Goal: Task Accomplishment & Management: Manage account settings

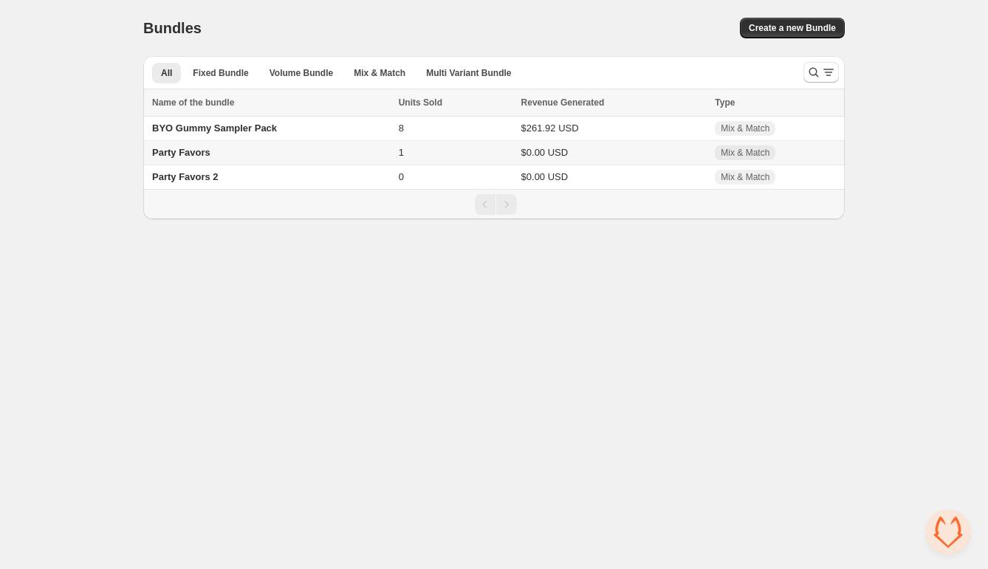
click at [222, 154] on td "Party Favors" at bounding box center [268, 153] width 251 height 24
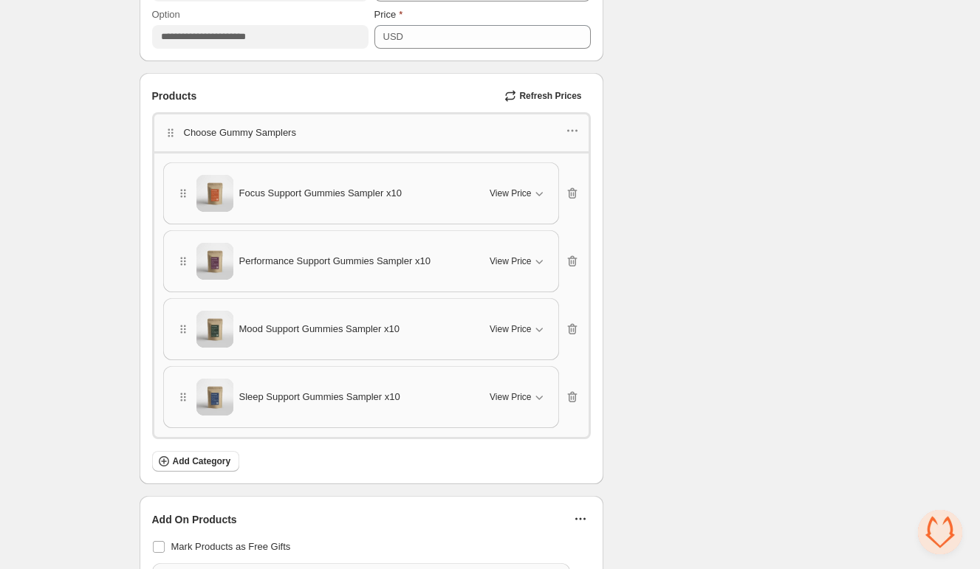
scroll to position [965, 0]
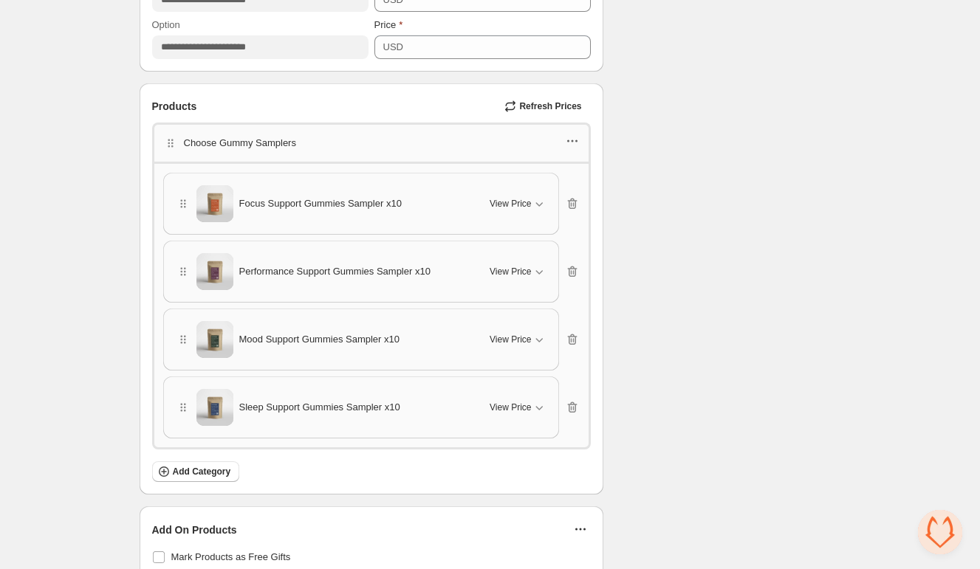
click at [569, 143] on icon "button" at bounding box center [572, 141] width 15 height 15
click at [595, 187] on span "Edit products" at bounding box center [578, 194] width 80 height 15
click at [534, 206] on icon "button" at bounding box center [539, 203] width 15 height 15
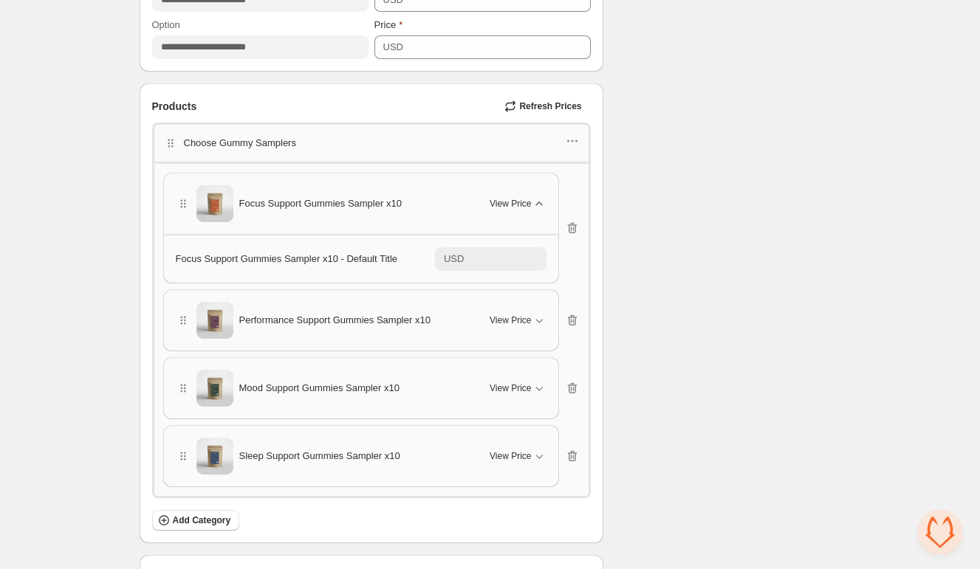
click at [651, 296] on div "Checklist Status Success Active To change the bundle's status, please do so on …" at bounding box center [728, 183] width 226 height 2148
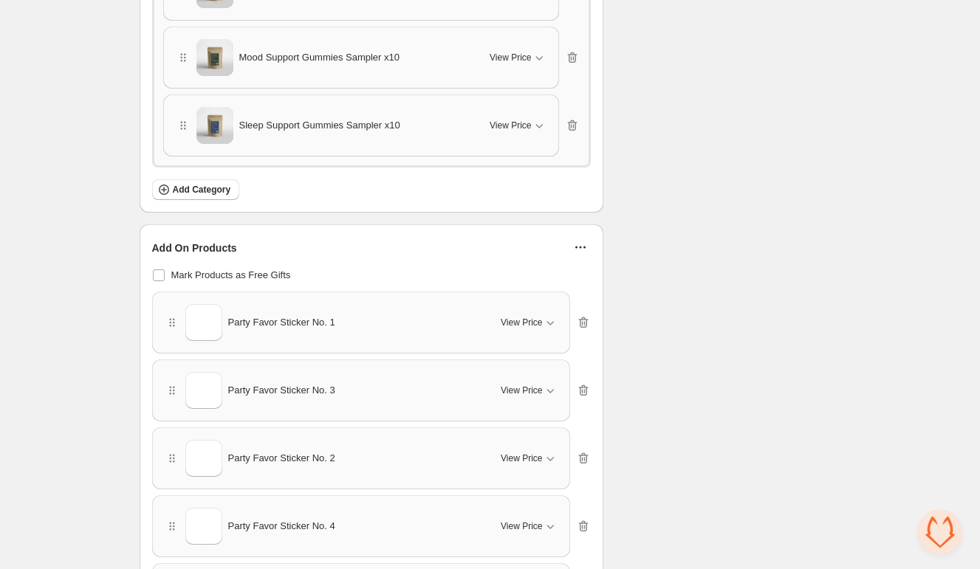
scroll to position [1242, 0]
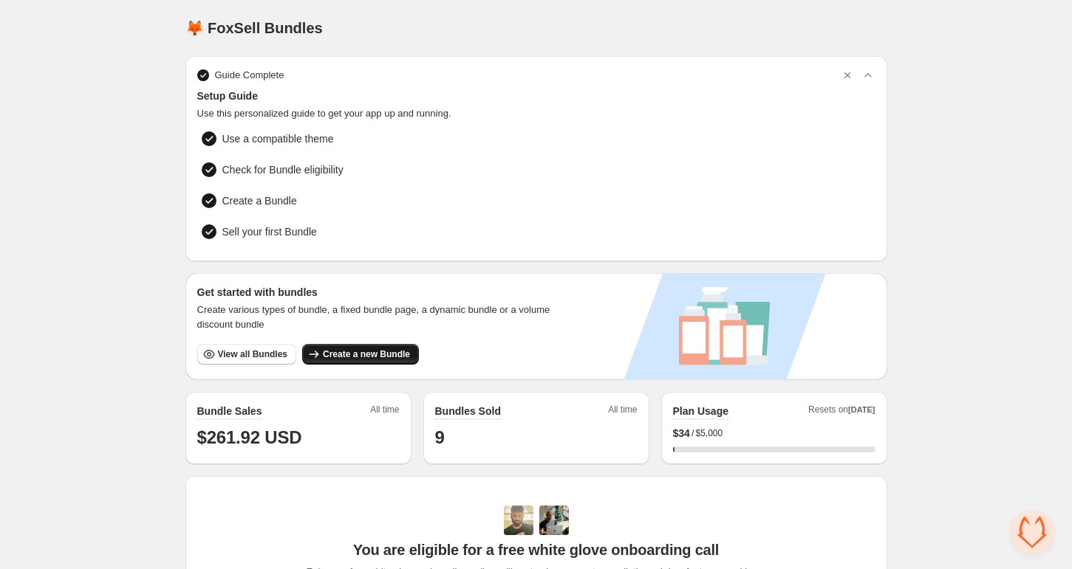
click at [369, 357] on span "Create a new Bundle" at bounding box center [366, 355] width 87 height 12
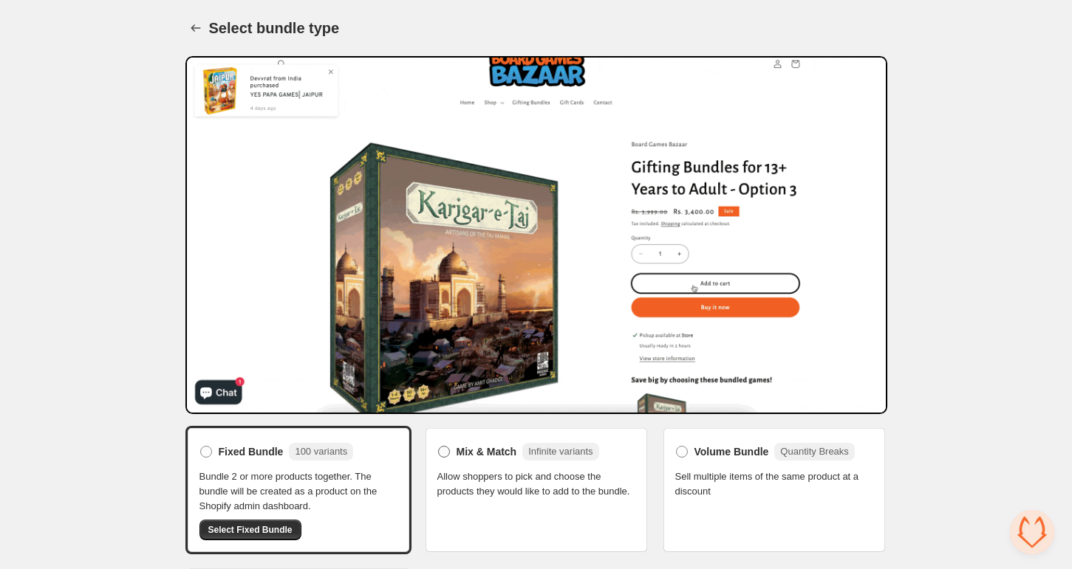
click at [482, 463] on label "Mix & Match Infinite variants" at bounding box center [518, 452] width 162 height 24
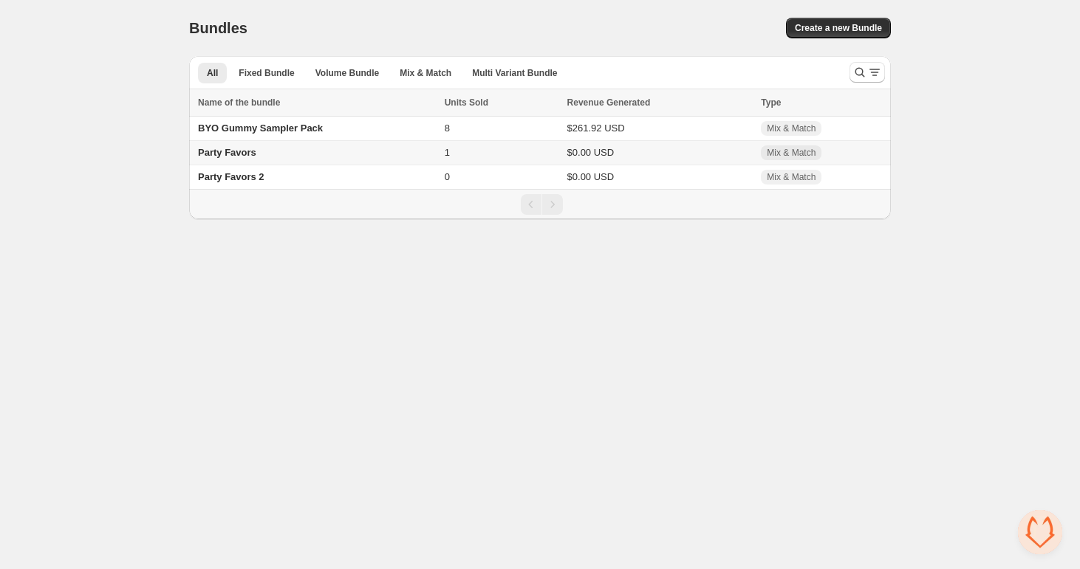
click at [373, 153] on td "Party Favors" at bounding box center [314, 153] width 251 height 24
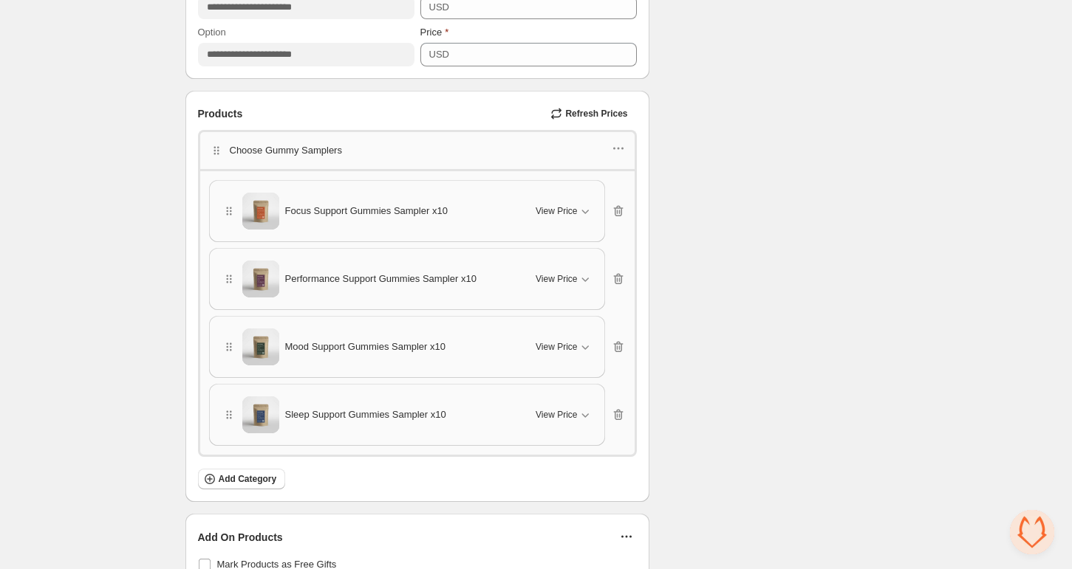
scroll to position [951, 0]
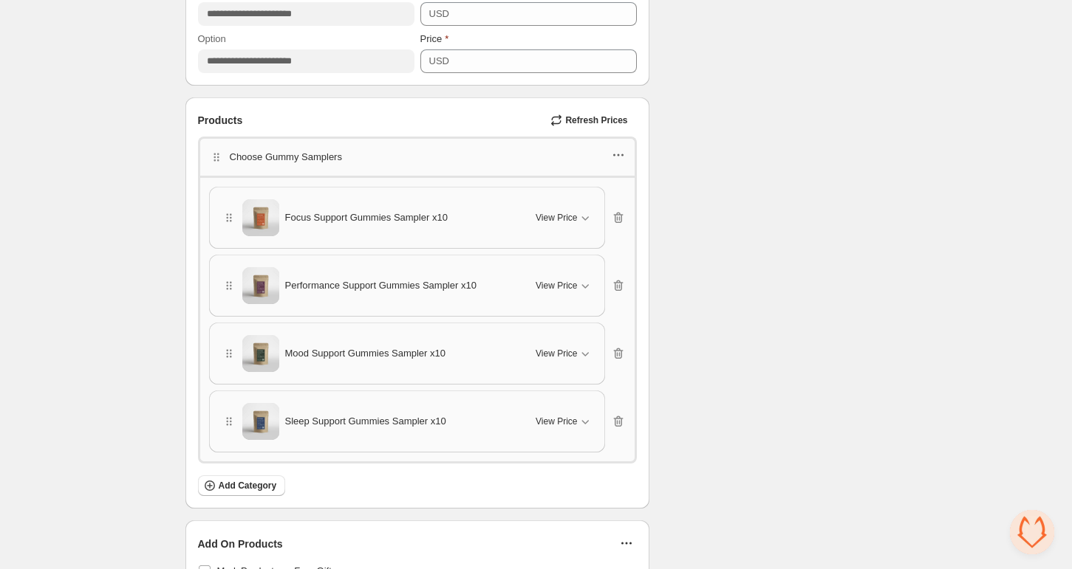
click at [617, 154] on icon "button" at bounding box center [618, 155] width 2 height 2
click at [721, 219] on div "Checklist Status Success Active To change the bundle's status, please do so on …" at bounding box center [774, 173] width 226 height 2100
click at [446, 215] on span "Focus Support Gummies Sampler x10" at bounding box center [366, 217] width 162 height 15
click at [92, 336] on div "**********" at bounding box center [536, 152] width 1072 height 2206
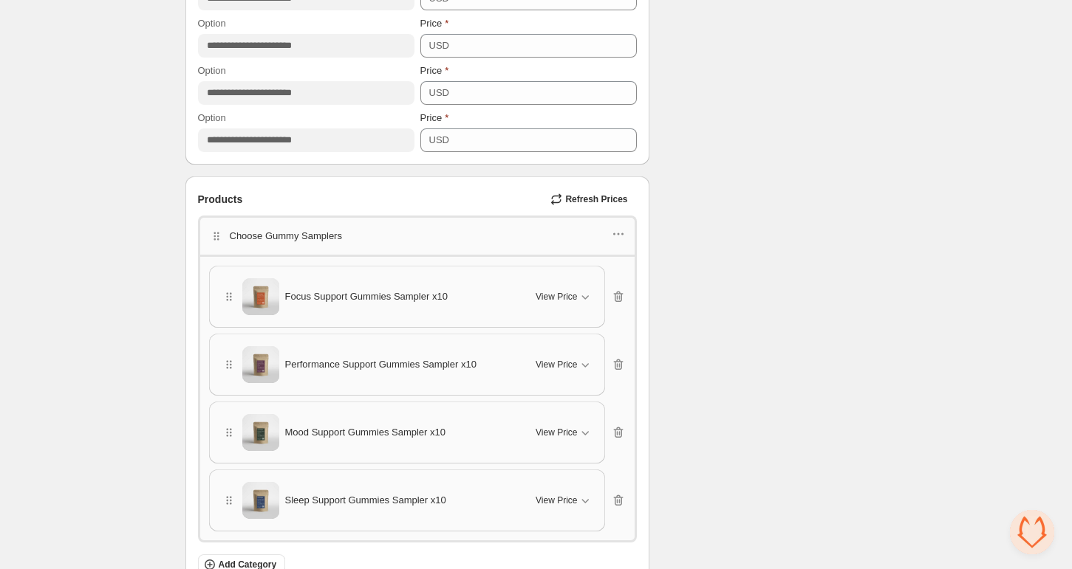
scroll to position [872, 0]
